Goal: Transaction & Acquisition: Purchase product/service

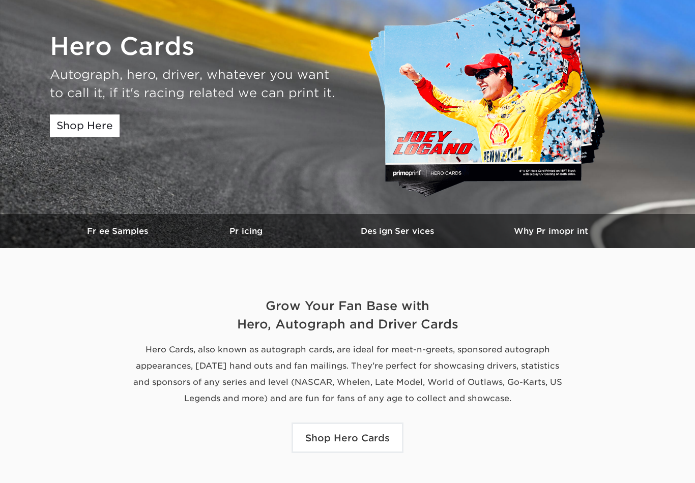
scroll to position [213, 0]
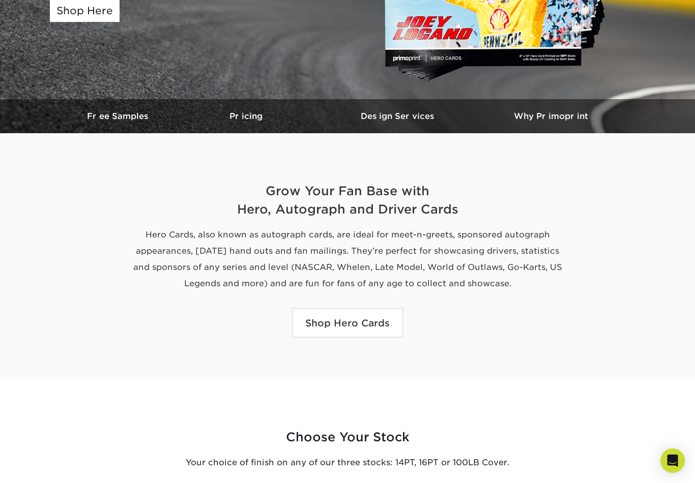
click at [371, 324] on link "Shop Hero Cards" at bounding box center [348, 323] width 112 height 31
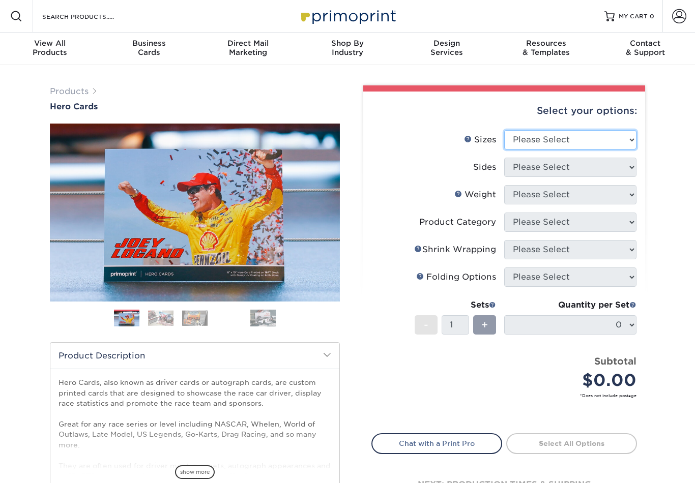
click at [624, 139] on select "Please Select 1.5" x 7" 4" x 6" 5" x 7" 6" x 8" 6" x 8.5" 6" x 9" 7" x 8.5" 7.5…" at bounding box center [570, 139] width 132 height 19
select select "8.00x10.00"
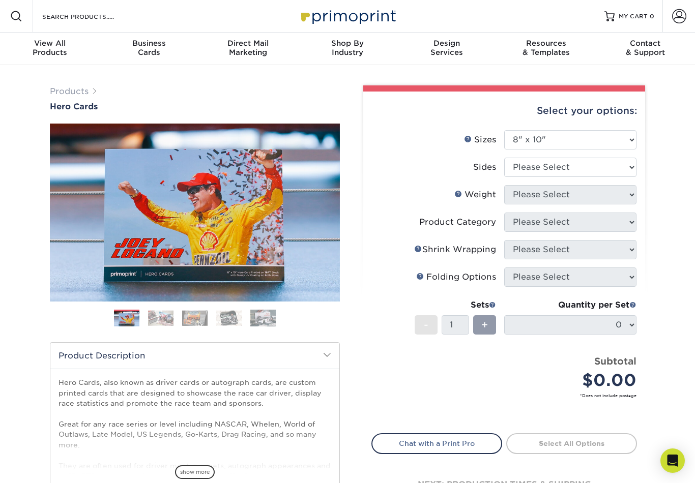
click at [611, 170] on select "Please Select Print Both Sides Print Front Only" at bounding box center [570, 167] width 132 height 19
select select "13abbda7-1d64-4f25-8bb2-c179b224825d"
click at [626, 190] on select "Please Select 100LB 14PT 16PT" at bounding box center [570, 194] width 132 height 19
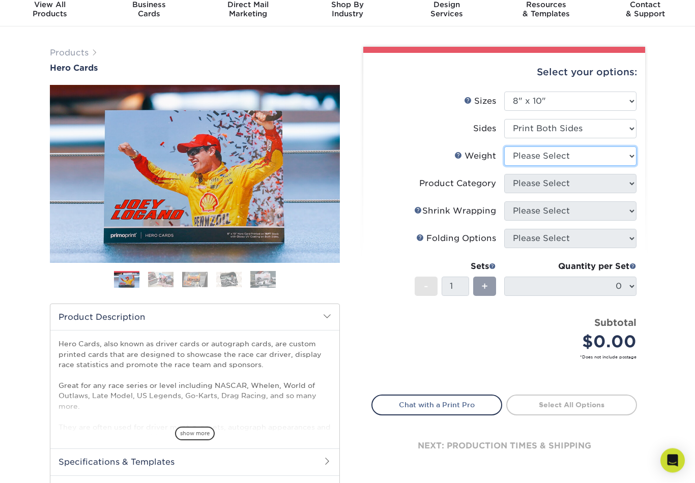
scroll to position [39, 0]
click at [631, 152] on select "Please Select 100LB 14PT 16PT" at bounding box center [570, 156] width 132 height 19
select select "14PT"
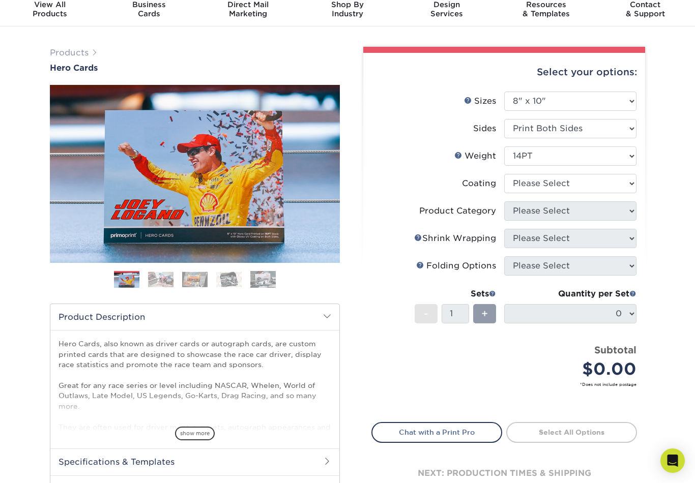
click at [616, 183] on select at bounding box center [570, 183] width 132 height 19
select select "1e8116af-acfc-44b1-83dc-8181aa338834"
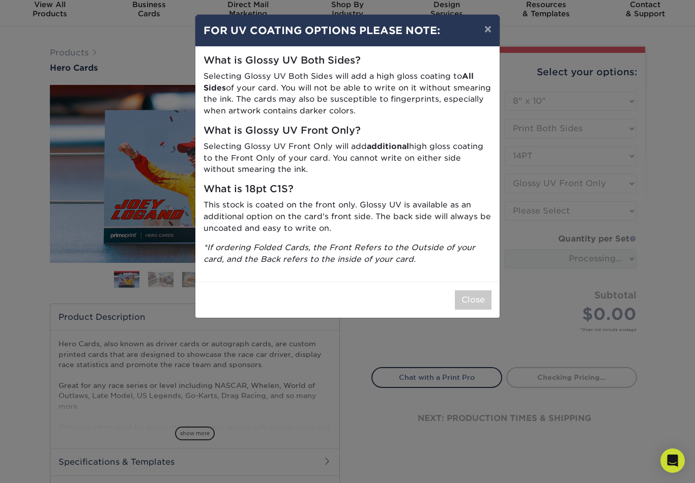
click at [479, 295] on button "Close" at bounding box center [473, 300] width 37 height 19
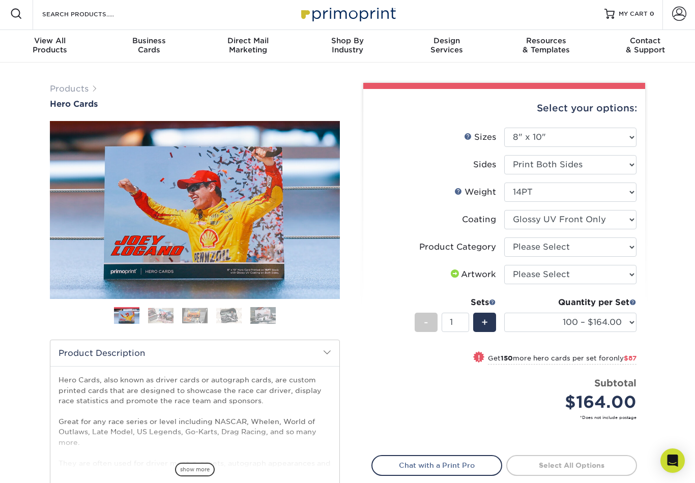
scroll to position [0, 0]
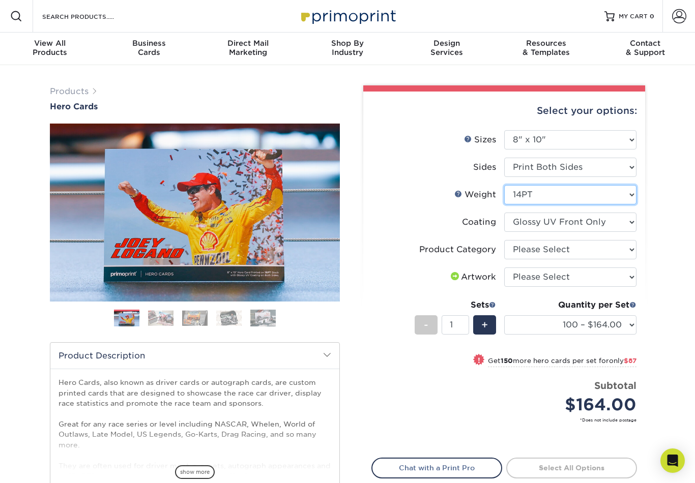
click at [618, 196] on select "Please Select 100LB 14PT 16PT" at bounding box center [570, 194] width 132 height 19
select select "16PT"
select select
select select "-1"
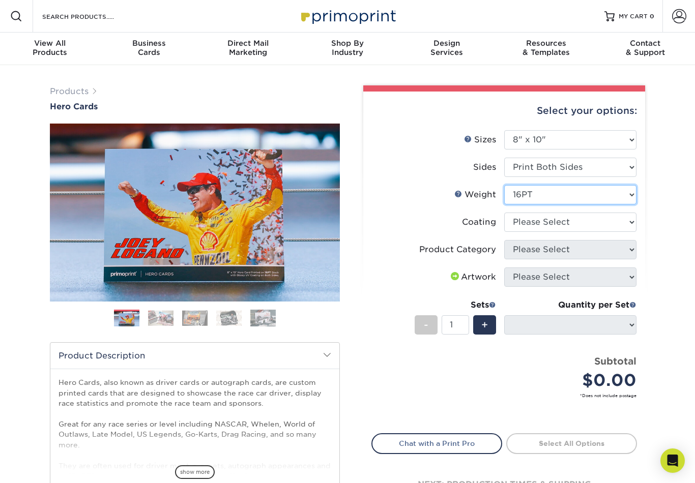
click at [625, 196] on select "Please Select 100LB 14PT 16PT" at bounding box center [570, 194] width 132 height 19
select select "14PT"
select select
click at [681, 233] on div "Products Hero Cards Previous Next ," at bounding box center [347, 336] width 695 height 543
click at [616, 224] on select at bounding box center [570, 222] width 132 height 19
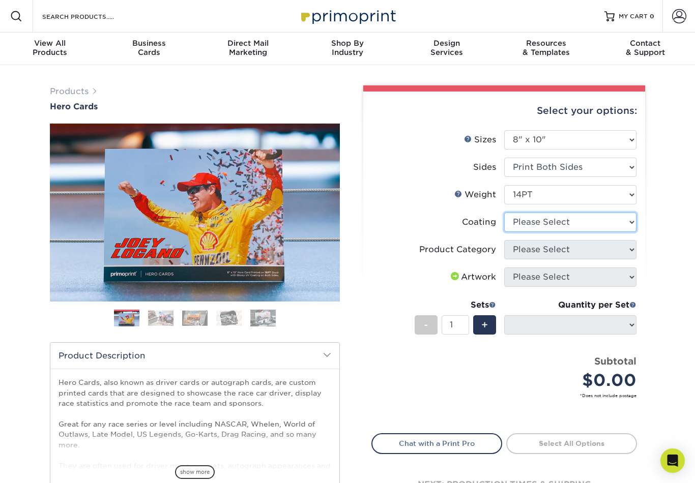
select select "1e8116af-acfc-44b1-83dc-8181aa338834"
select select "-1"
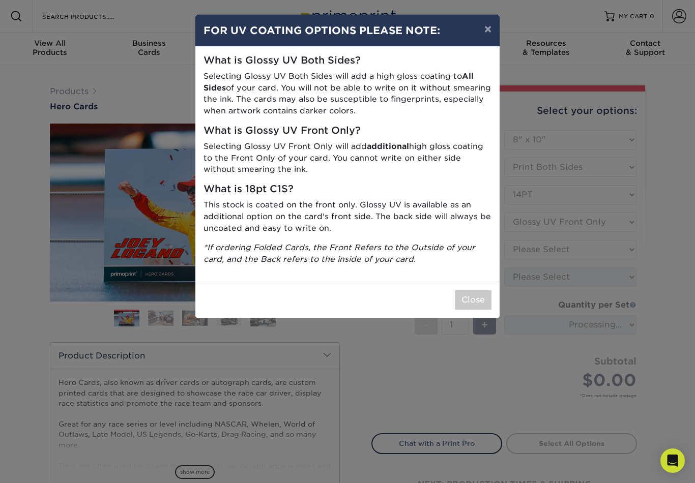
click at [477, 300] on button "Close" at bounding box center [473, 300] width 37 height 19
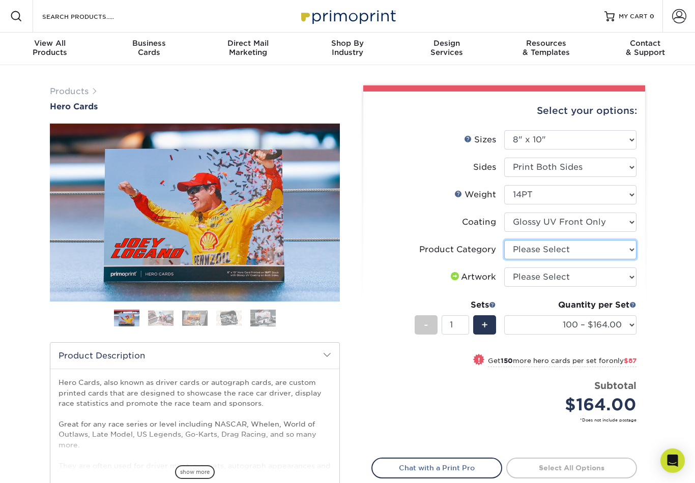
click at [629, 252] on select "Please Select Sell Sheets" at bounding box center [570, 249] width 132 height 19
click at [607, 248] on select "Please Select Sell Sheets" at bounding box center [570, 249] width 132 height 19
select select "eddd4a87-9082-47bb-843b-3bca55f6c842"
click at [592, 276] on select "Please Select I will upload files I need a design - $150" at bounding box center [570, 277] width 132 height 19
select select "upload"
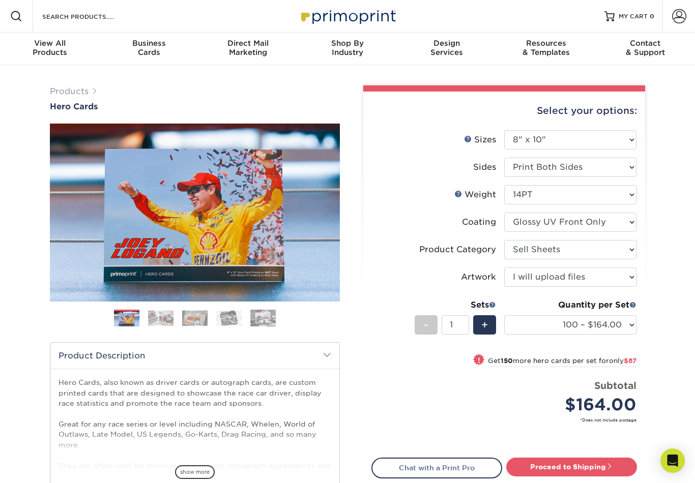
click at [581, 474] on link "Proceed to Shipping" at bounding box center [571, 467] width 131 height 18
type input "Set 1"
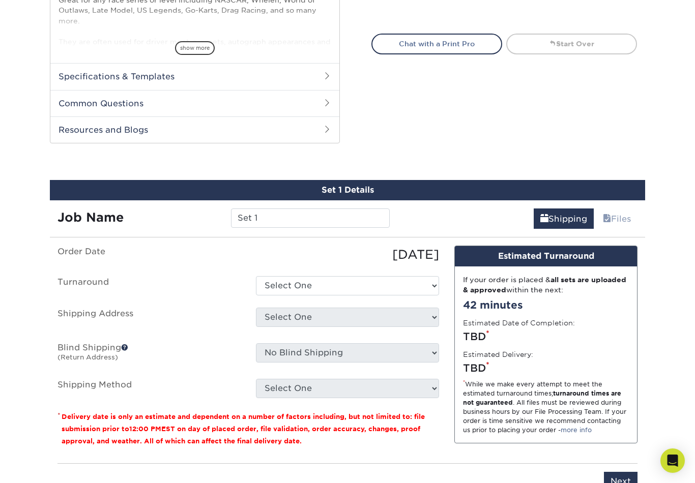
scroll to position [517, 0]
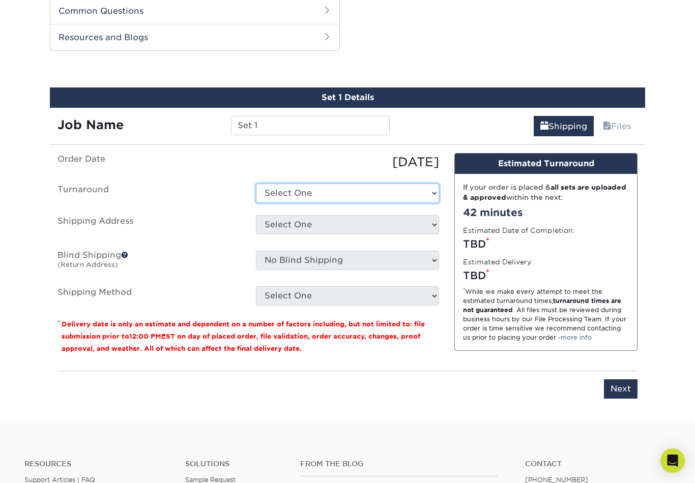
click at [423, 194] on select "Select One 2-4 Business Days 2 Day Next Business Day" at bounding box center [347, 193] width 183 height 19
select select "469c9e2a-46f1-4d29-93fc-1b1ac6dbaf49"
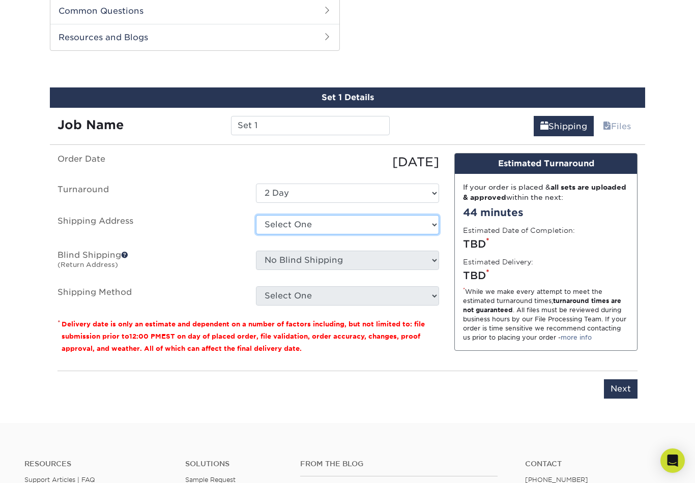
click at [418, 222] on select "Select One + Add New Address - Login" at bounding box center [347, 224] width 183 height 19
click at [352, 221] on select "Select One + Add New Address - Login" at bounding box center [347, 224] width 183 height 19
select select "newaddress"
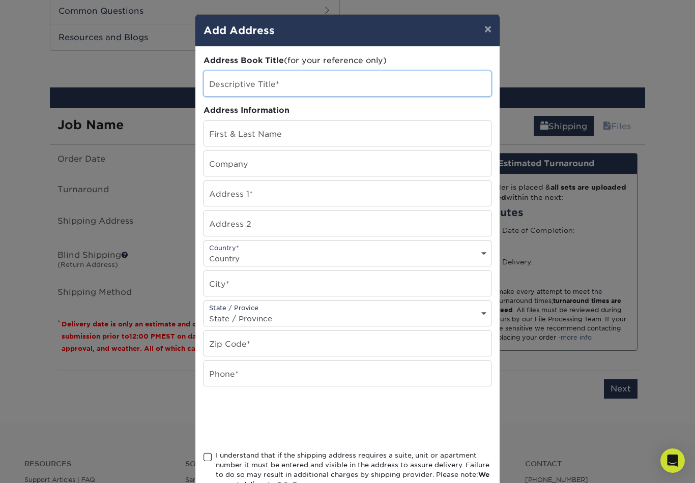
click at [380, 81] on input "text" at bounding box center [347, 83] width 287 height 25
type input "K-GENE RACING"
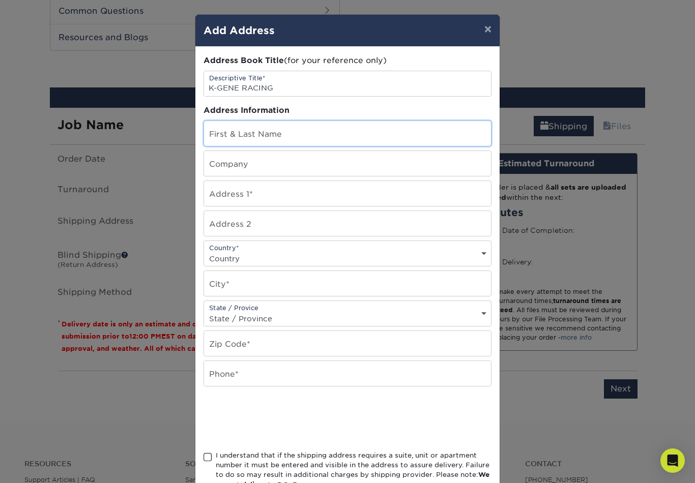
click at [354, 139] on input "text" at bounding box center [347, 133] width 287 height 25
type input "[STREET_ADDRESS]"
click at [283, 141] on input "[STREET_ADDRESS]" at bounding box center [347, 133] width 287 height 25
click at [220, 138] on input "[STREET_ADDRESS]" at bounding box center [347, 133] width 287 height 25
click at [215, 135] on input "[STREET_ADDRESS]" at bounding box center [347, 133] width 287 height 25
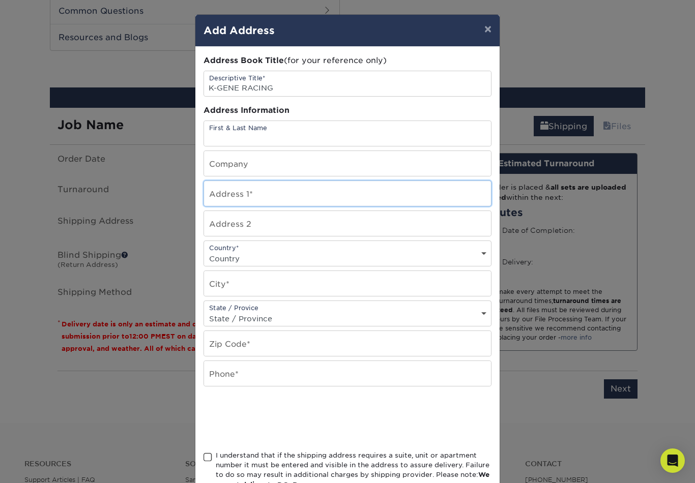
click at [239, 202] on input "text" at bounding box center [347, 193] width 287 height 25
click at [234, 195] on input "text" at bounding box center [347, 193] width 287 height 25
paste input "[STREET_ADDRESS]"
type input "[STREET_ADDRESS]"
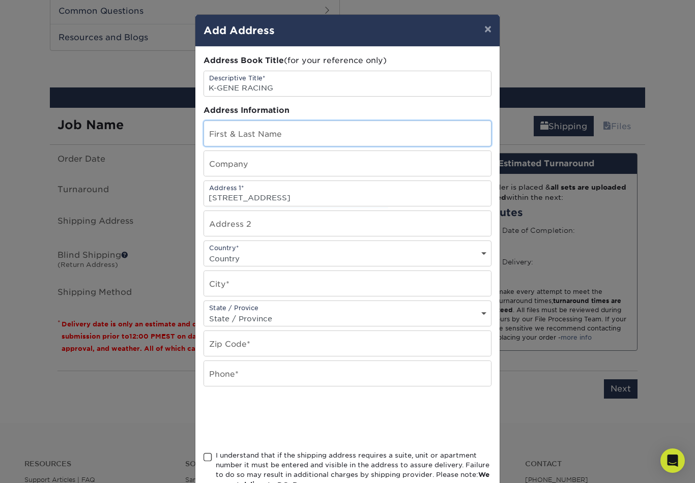
click at [236, 132] on input "text" at bounding box center [347, 133] width 287 height 25
type input "[PERSON_NAME]"
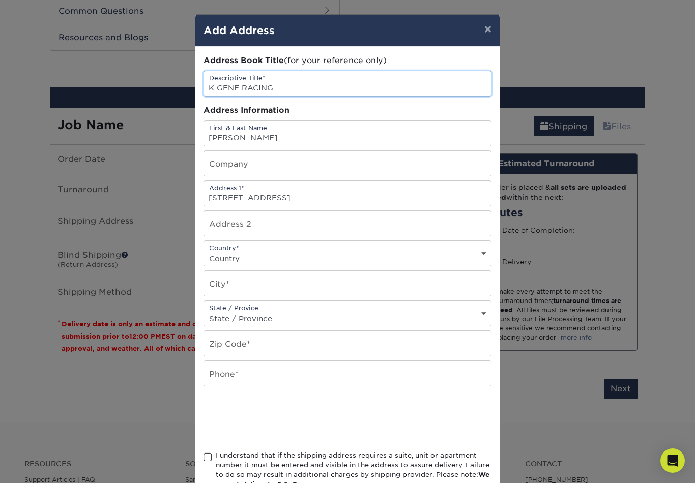
click at [212, 88] on input "K-GENE RACING" at bounding box center [347, 83] width 287 height 25
click at [206, 86] on input "K-GENE RACING" at bounding box center [347, 83] width 287 height 25
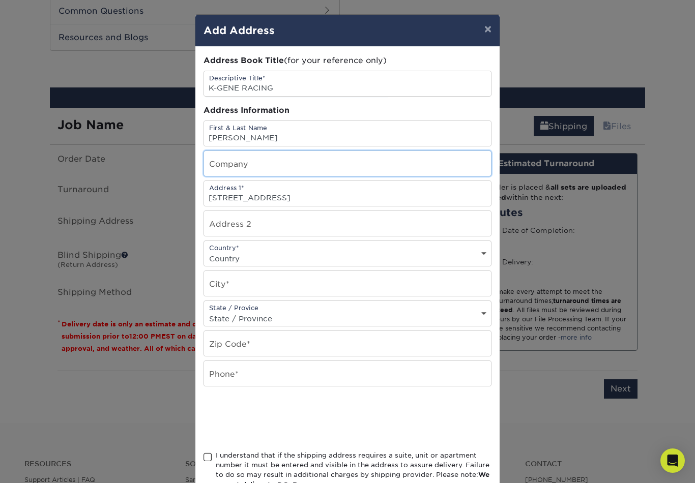
click at [255, 169] on input "text" at bounding box center [347, 163] width 287 height 25
click at [238, 167] on input "text" at bounding box center [347, 163] width 287 height 25
click at [226, 173] on input "text" at bounding box center [347, 163] width 287 height 25
paste input "K-GENE RACING"
type input "K-GENE RACING"
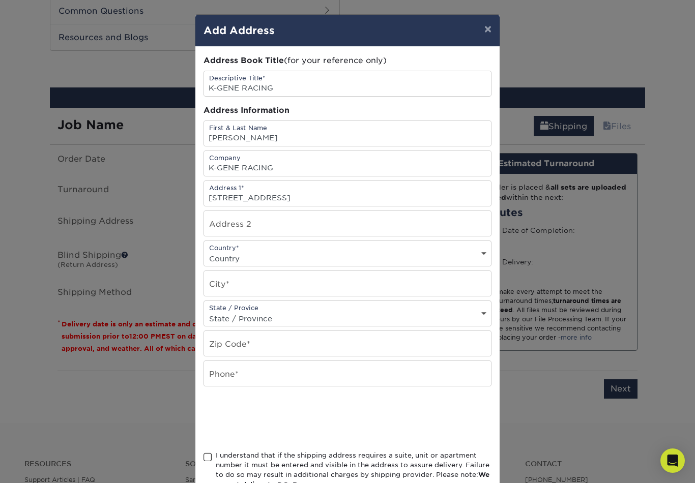
click at [337, 258] on select "Country [GEOGRAPHIC_DATA] [GEOGRAPHIC_DATA] ----------------------------- [GEOG…" at bounding box center [347, 258] width 287 height 15
select select "US"
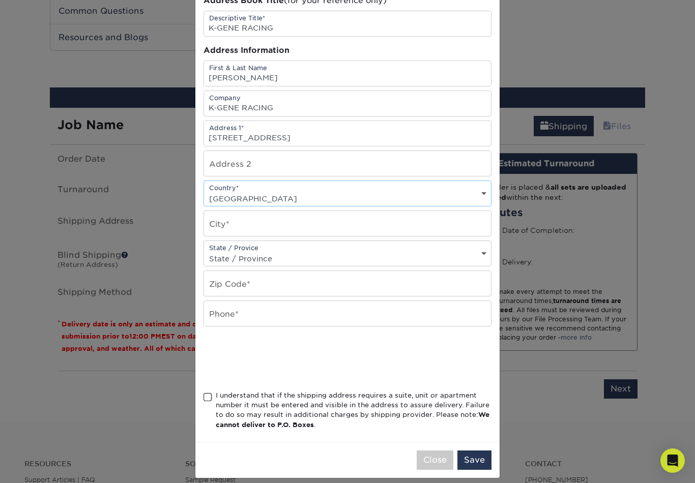
scroll to position [60, 0]
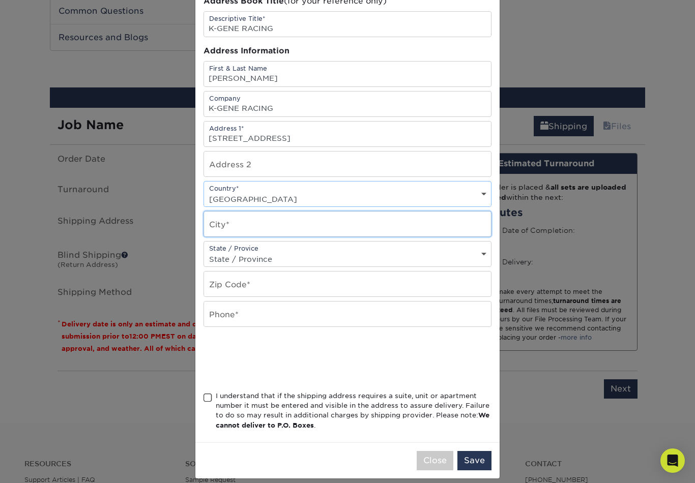
click at [393, 233] on input "text" at bounding box center [347, 224] width 287 height 25
select select
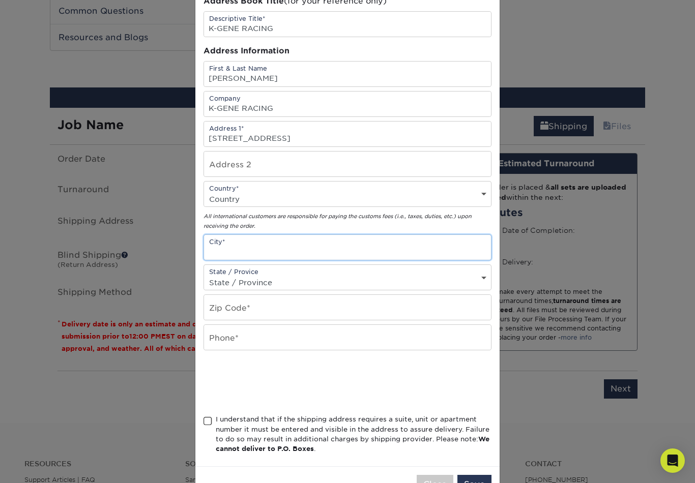
type input "[PERSON_NAME]"
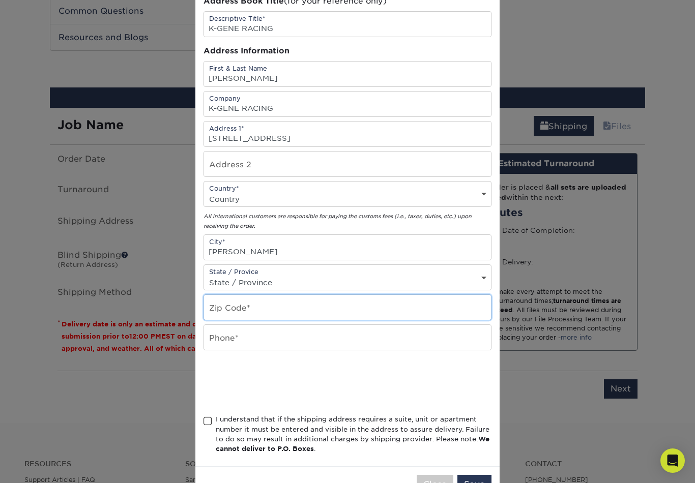
type input "62002"
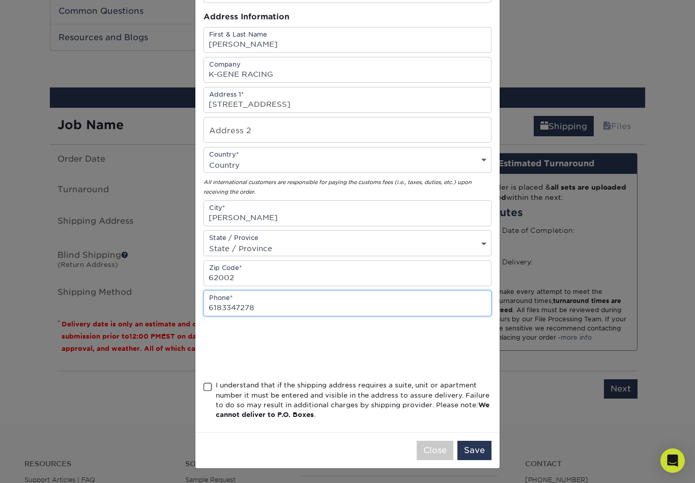
scroll to position [100, 0]
type input "6183347278"
click at [218, 386] on div "I understand that if the shipping address requires a suite, unit or apartment n…" at bounding box center [354, 401] width 276 height 40
click at [0, 0] on input "I understand that if the shipping address requires a suite, unit or apartment n…" at bounding box center [0, 0] width 0 height 0
click at [481, 453] on button "Save" at bounding box center [474, 450] width 34 height 19
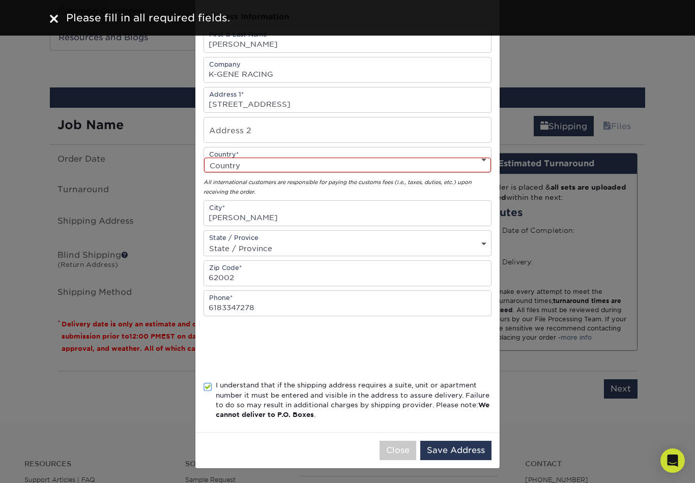
click at [471, 163] on select "Country [GEOGRAPHIC_DATA] [GEOGRAPHIC_DATA] ----------------------------- [GEOG…" at bounding box center [347, 165] width 287 height 15
select select "US"
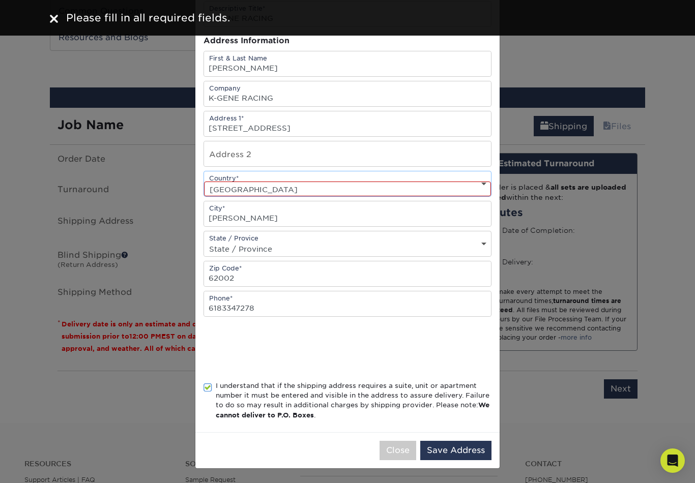
scroll to position [76, 0]
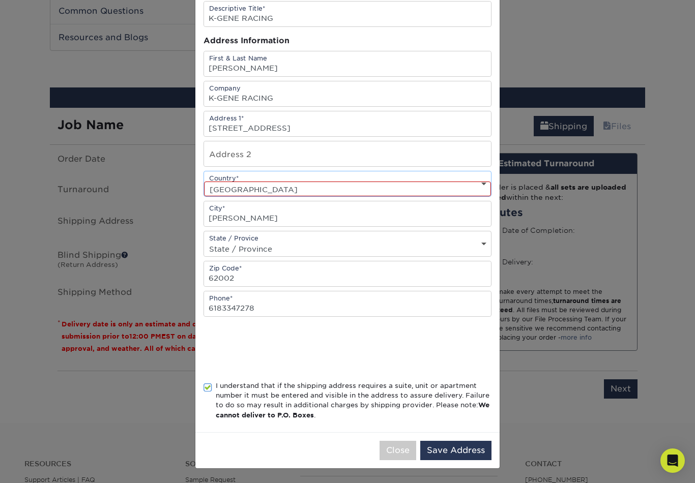
click at [473, 455] on button "Save Address" at bounding box center [455, 450] width 71 height 19
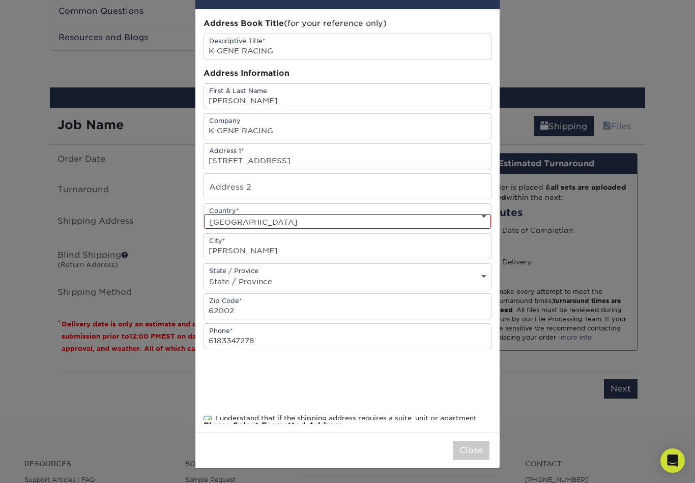
scroll to position [0, 0]
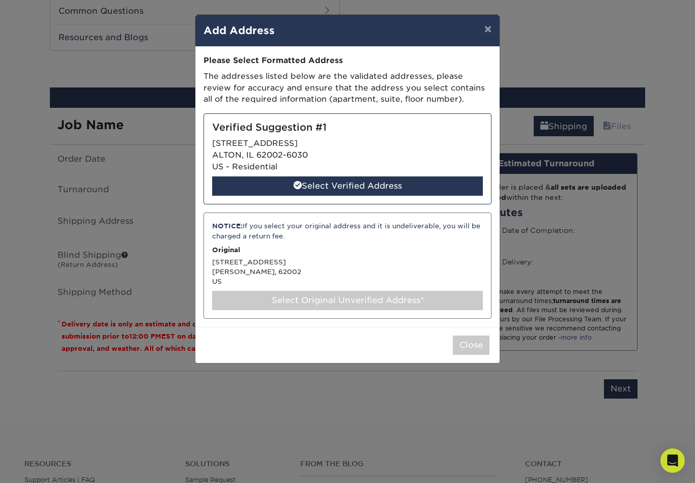
click at [442, 185] on div "Select Verified Address" at bounding box center [347, 186] width 271 height 19
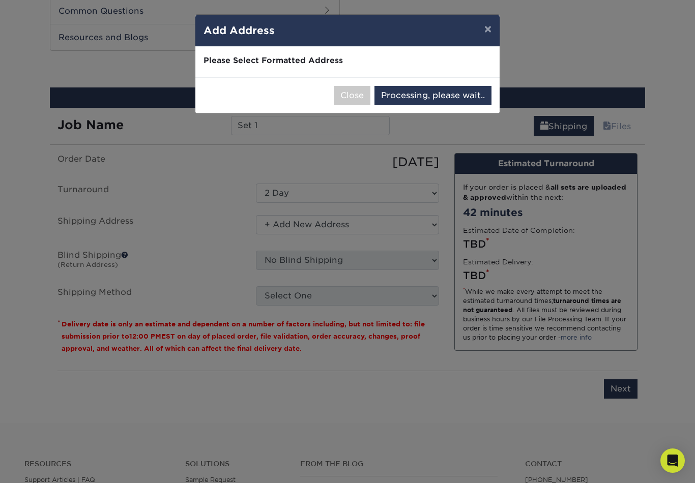
select select "284941"
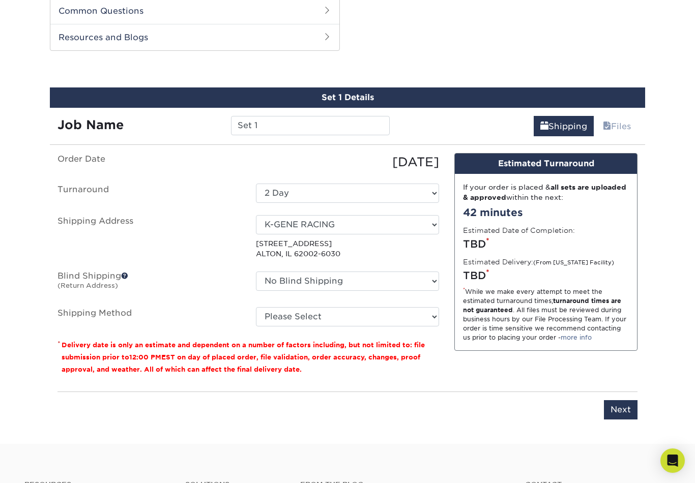
click at [410, 330] on fieldset "Order Date [DATE] [GEOGRAPHIC_DATA] Select One 2-4 Business Days 2 Day Next Bus…" at bounding box center [248, 246] width 382 height 186
click at [413, 322] on select "Please Select Ground Shipping (+$25.02) 3 Day Shipping Service (+$31.27) 2 Day …" at bounding box center [347, 316] width 183 height 19
select select "03"
click at [621, 407] on input "Next" at bounding box center [621, 409] width 34 height 19
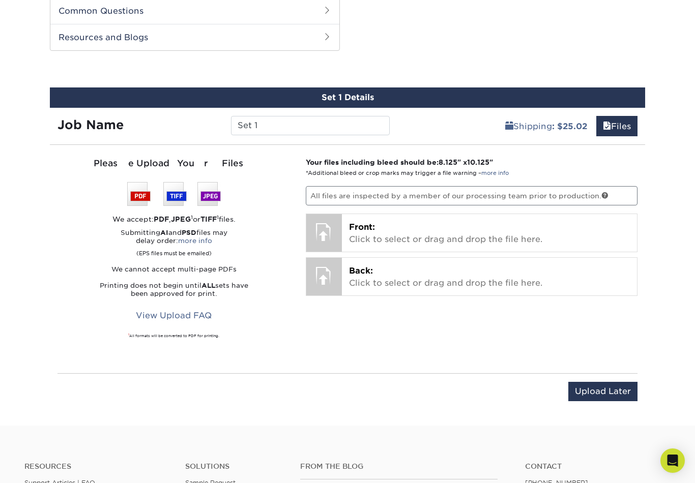
click at [528, 239] on p "Front: Click to select or drag and drop the file here." at bounding box center [489, 233] width 281 height 24
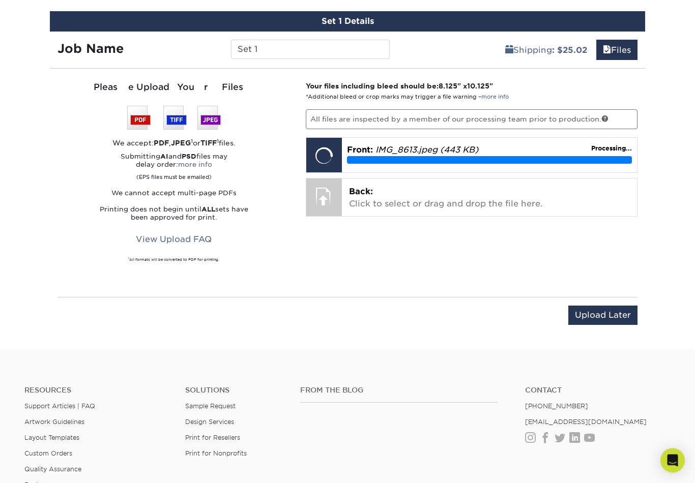
scroll to position [500, 0]
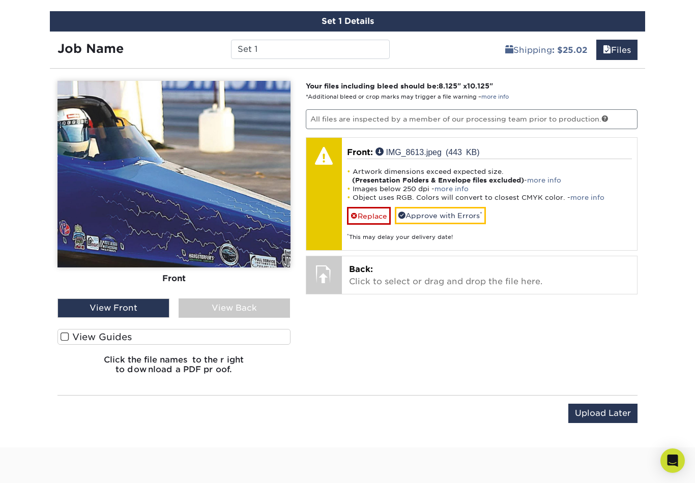
click at [451, 216] on link "Approve with Errors *" at bounding box center [440, 215] width 91 height 17
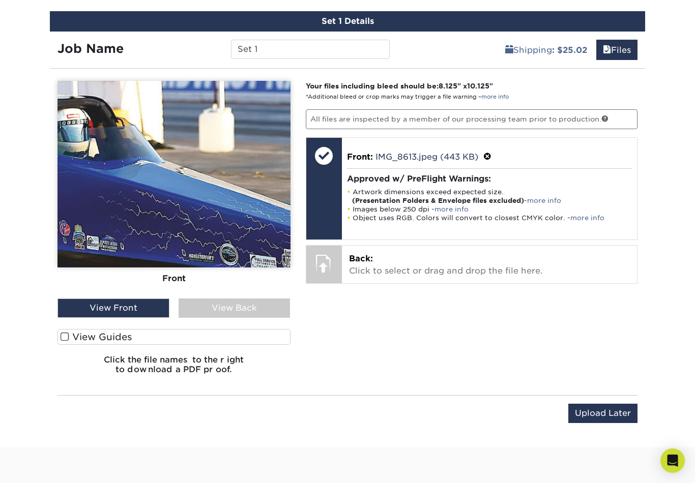
click at [224, 196] on img at bounding box center [173, 174] width 233 height 187
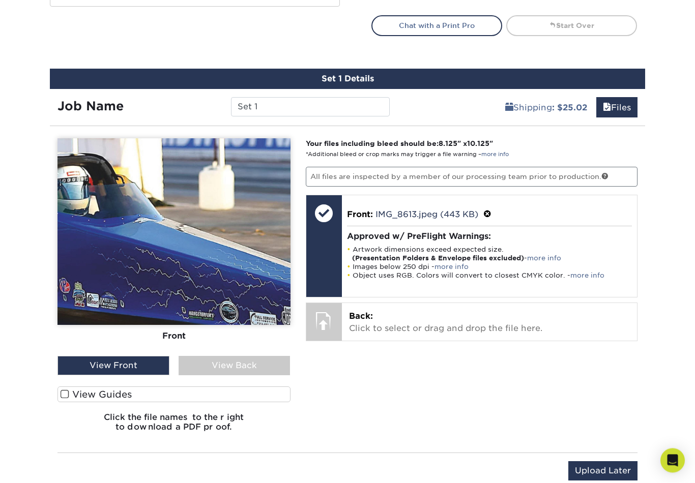
scroll to position [443, 0]
click at [110, 361] on div "View Front" at bounding box center [113, 365] width 112 height 19
click at [203, 271] on img at bounding box center [173, 231] width 233 height 187
click at [324, 210] on div at bounding box center [324, 213] width 36 height 36
click at [660, 202] on div "Products Hero Cards Previous Next ," at bounding box center [347, 63] width 695 height 883
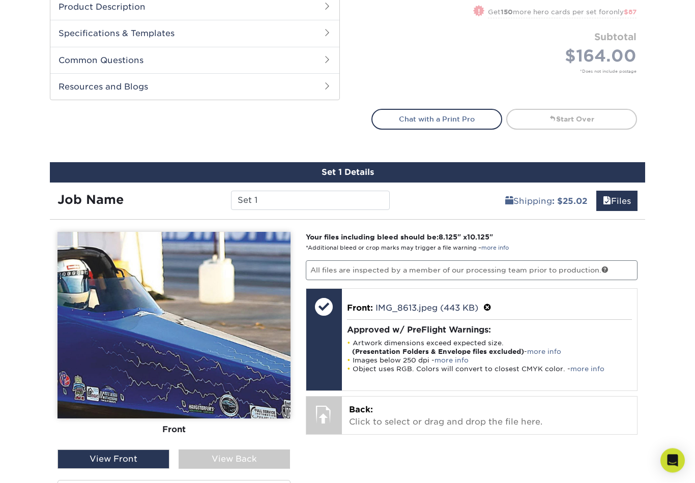
scroll to position [345, 0]
